Goal: Task Accomplishment & Management: Use online tool/utility

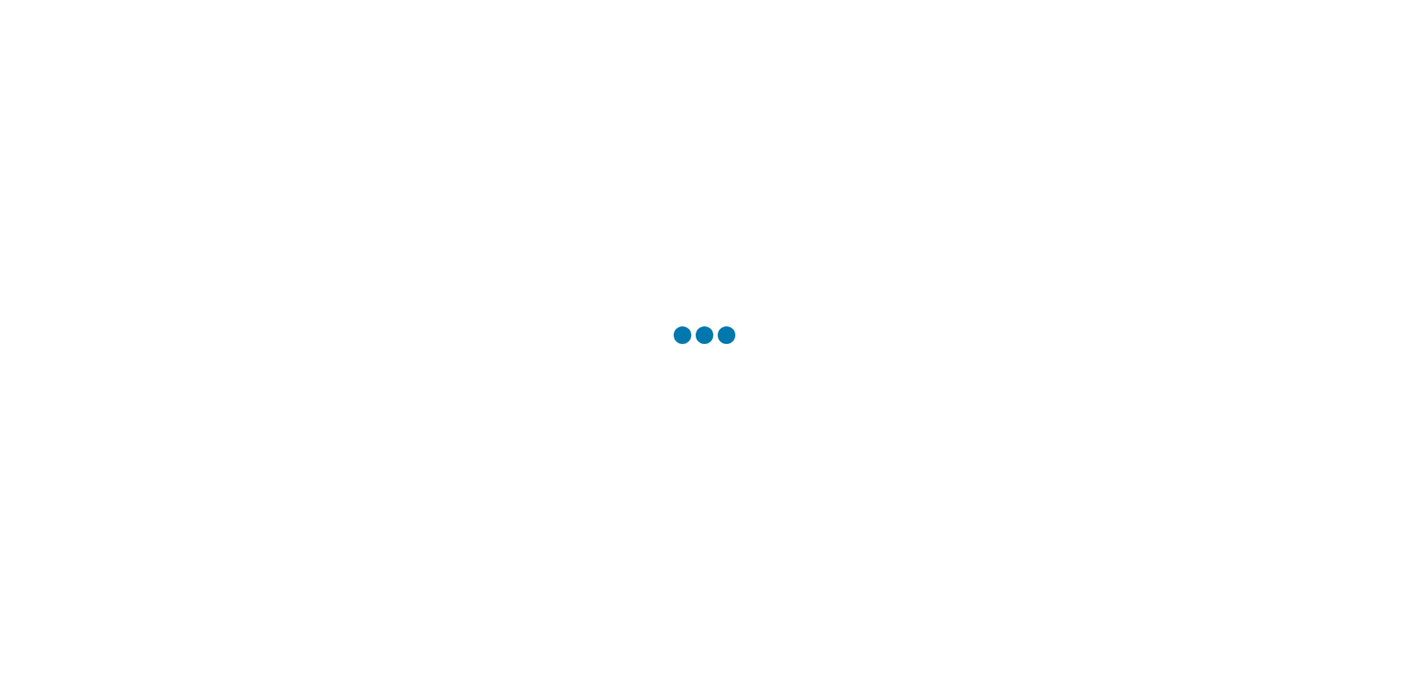
drag, startPoint x: 0, startPoint y: 0, endPoint x: 682, endPoint y: 368, distance: 775.2
click at [682, 368] on div at bounding box center [704, 337] width 1409 height 674
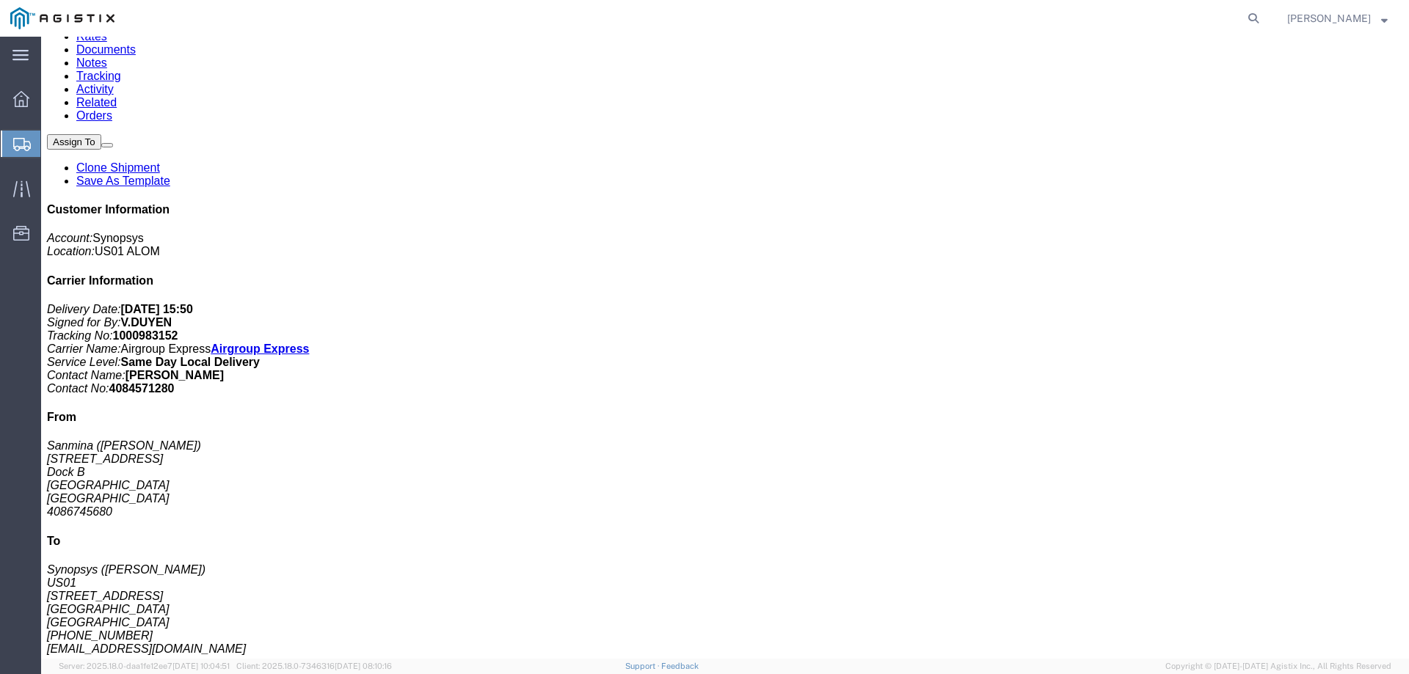
scroll to position [147, 0]
click link "Clone Shipment"
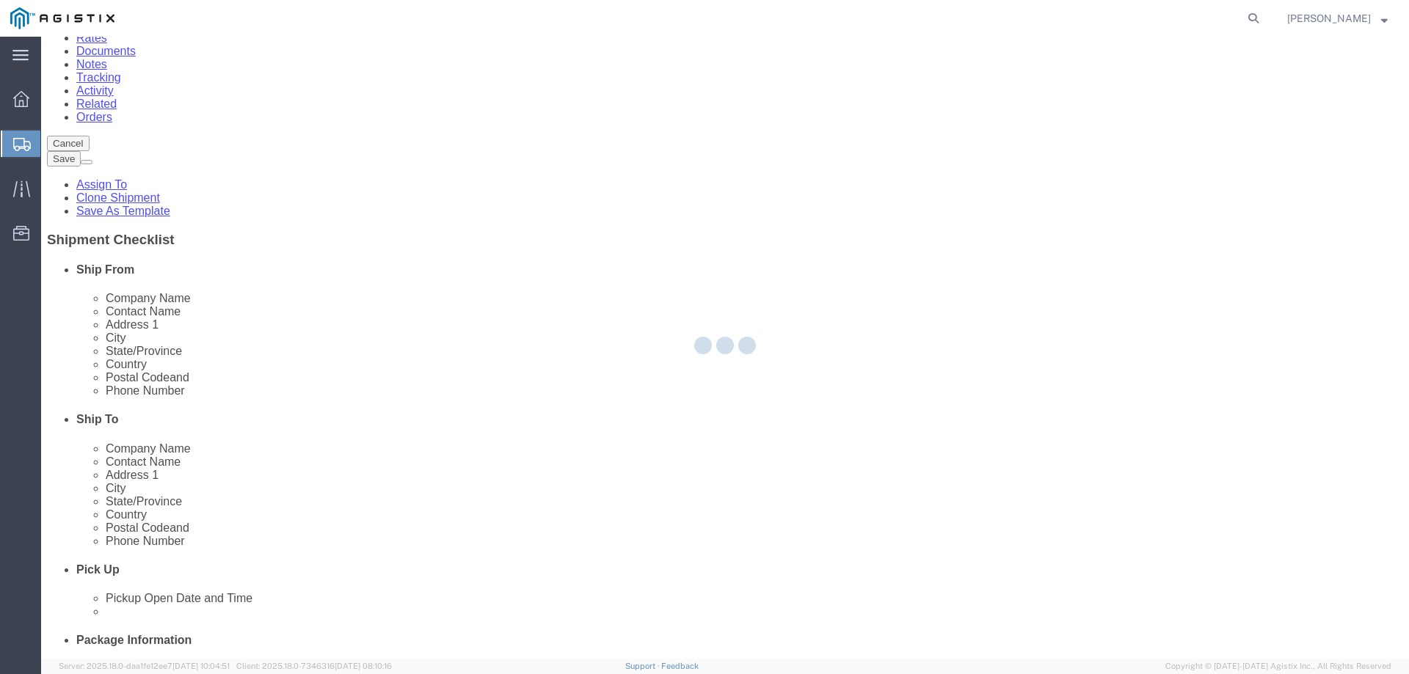
select select
select select "65511"
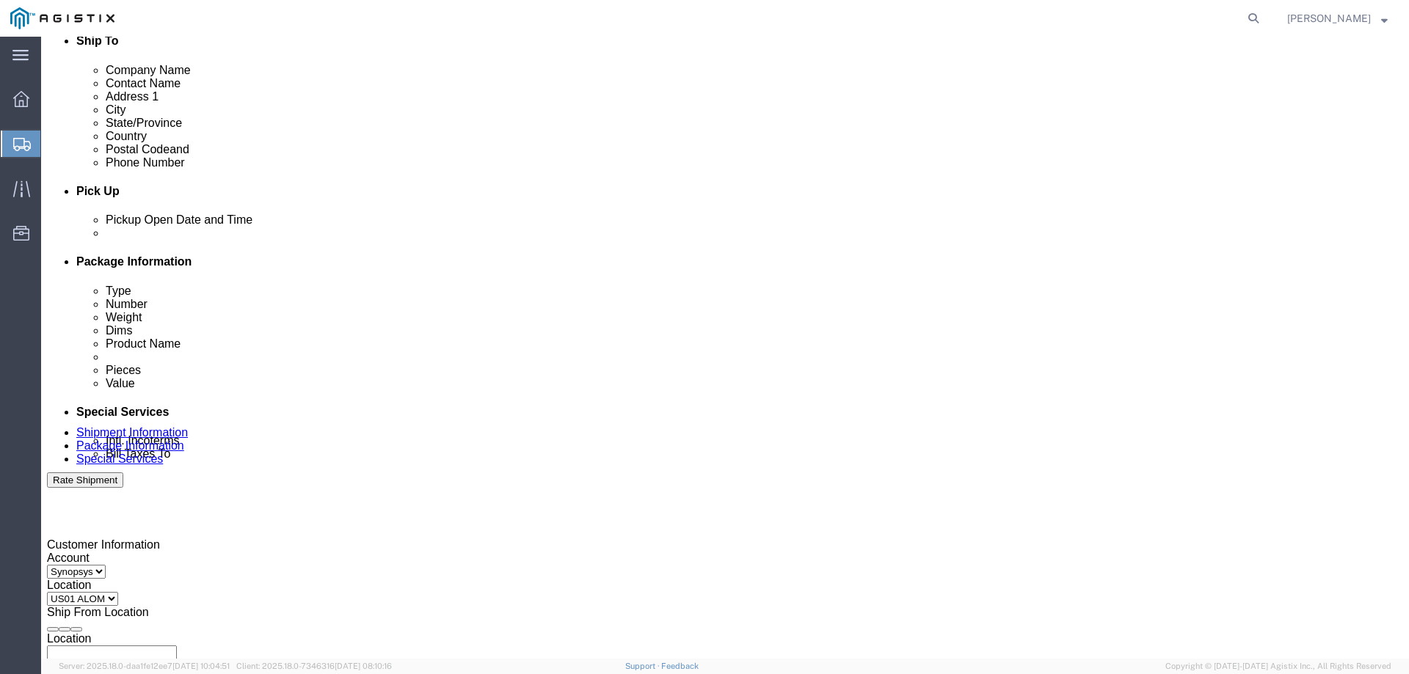
scroll to position [538, 0]
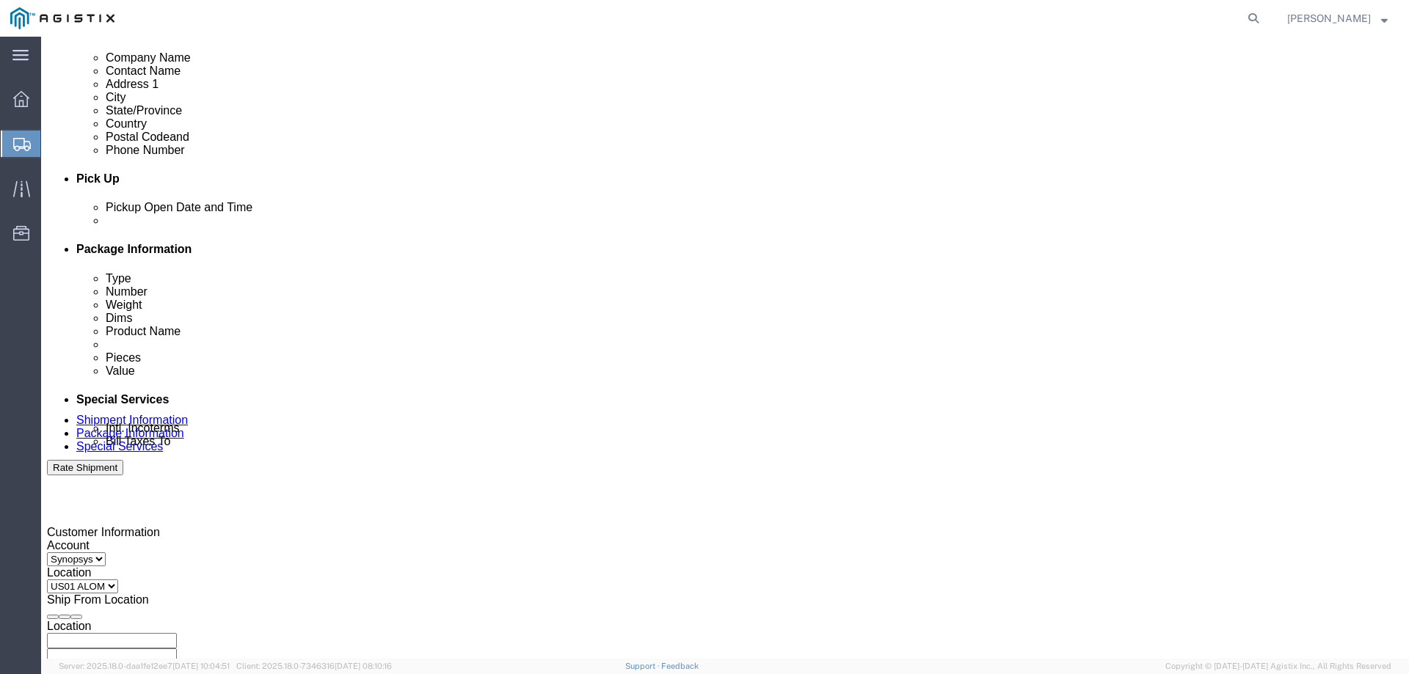
click div
click button "Apply"
click div
click button "Apply"
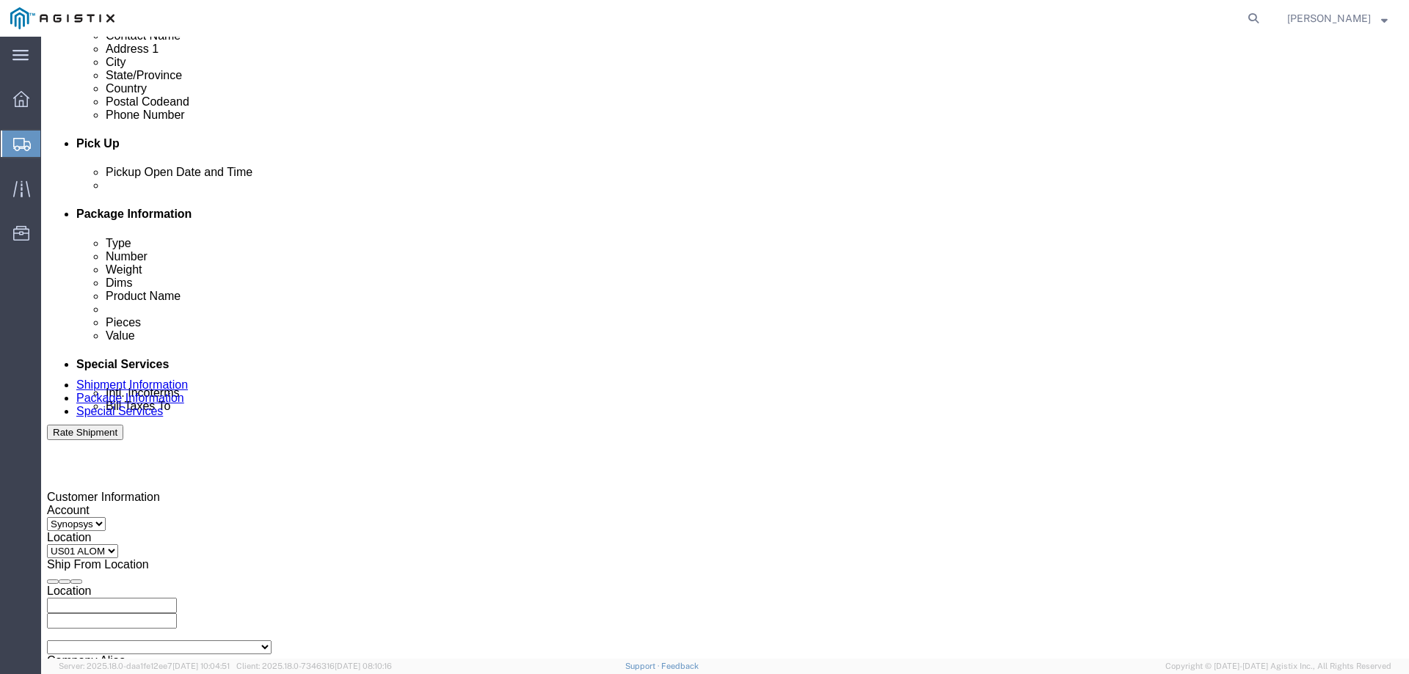
scroll to position [685, 0]
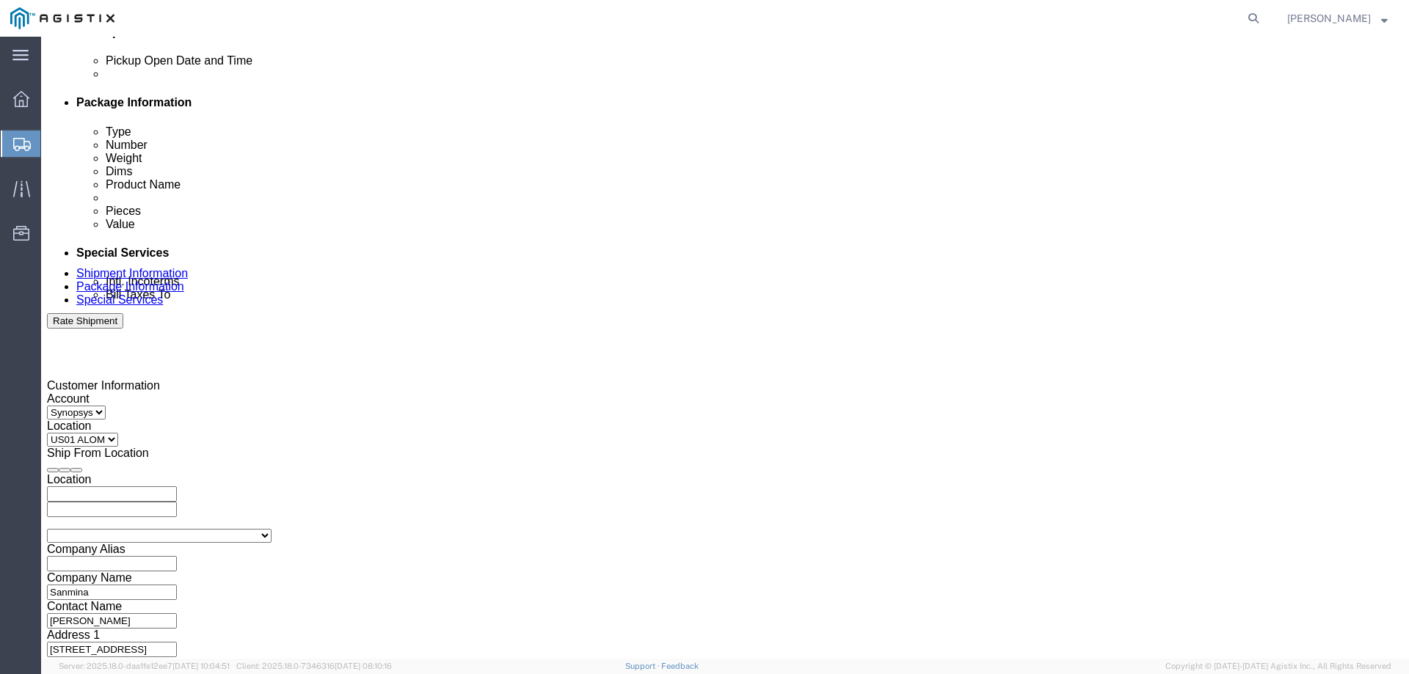
click input "3000021110"
